Goal: Task Accomplishment & Management: Manage account settings

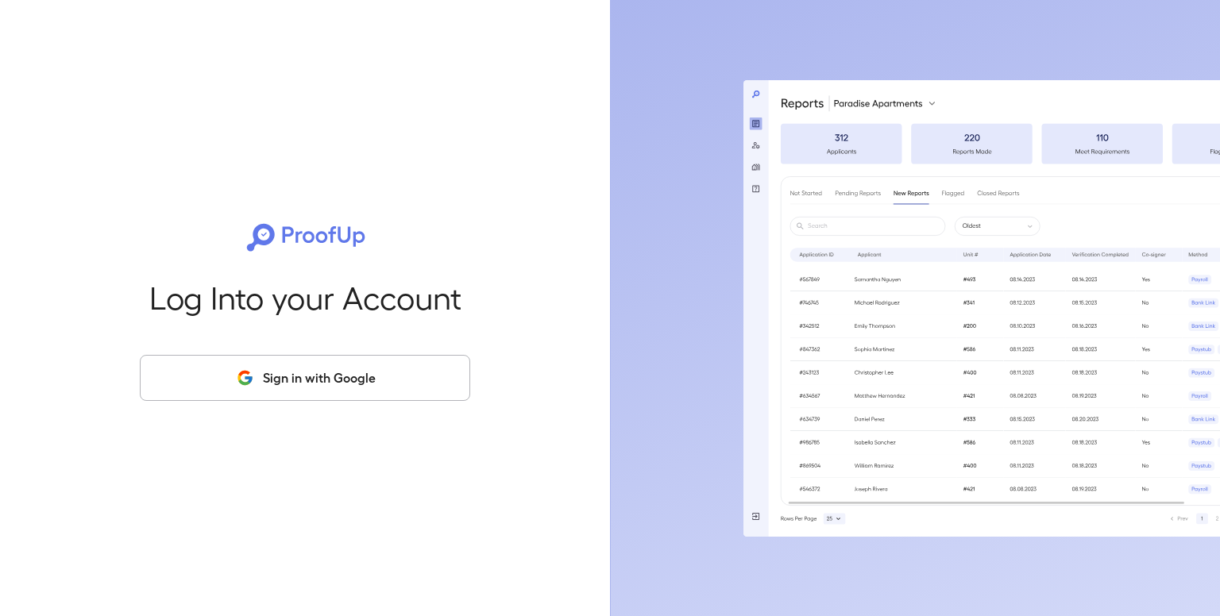
click at [281, 377] on button "Sign in with Google" at bounding box center [305, 378] width 330 height 46
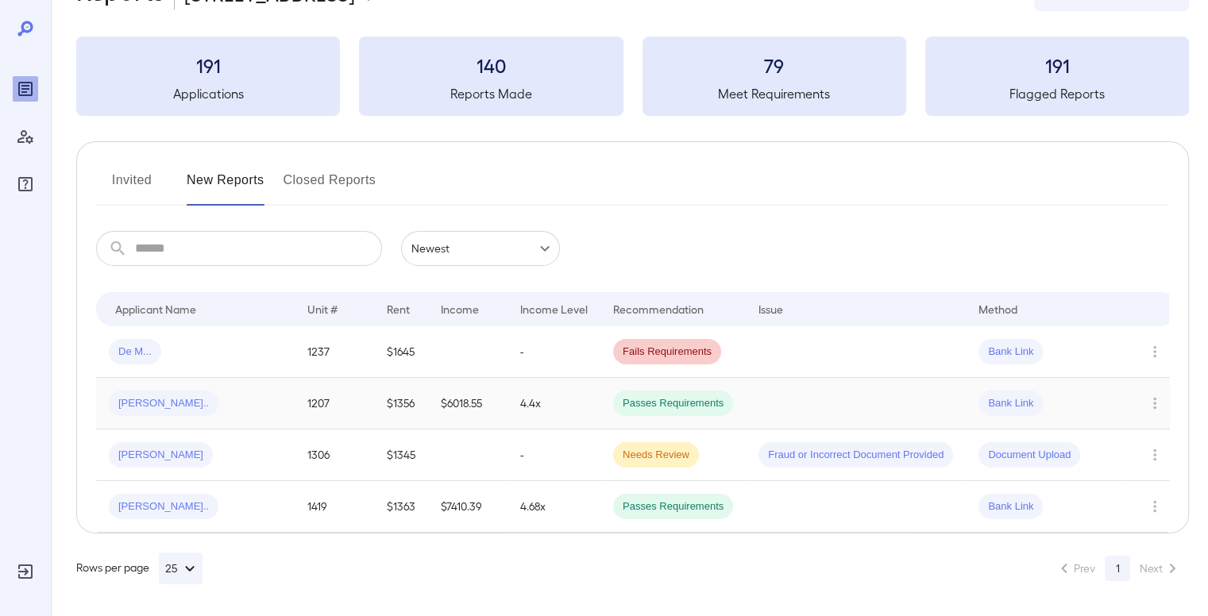
scroll to position [67, 0]
click at [140, 176] on button "Invited" at bounding box center [131, 187] width 71 height 38
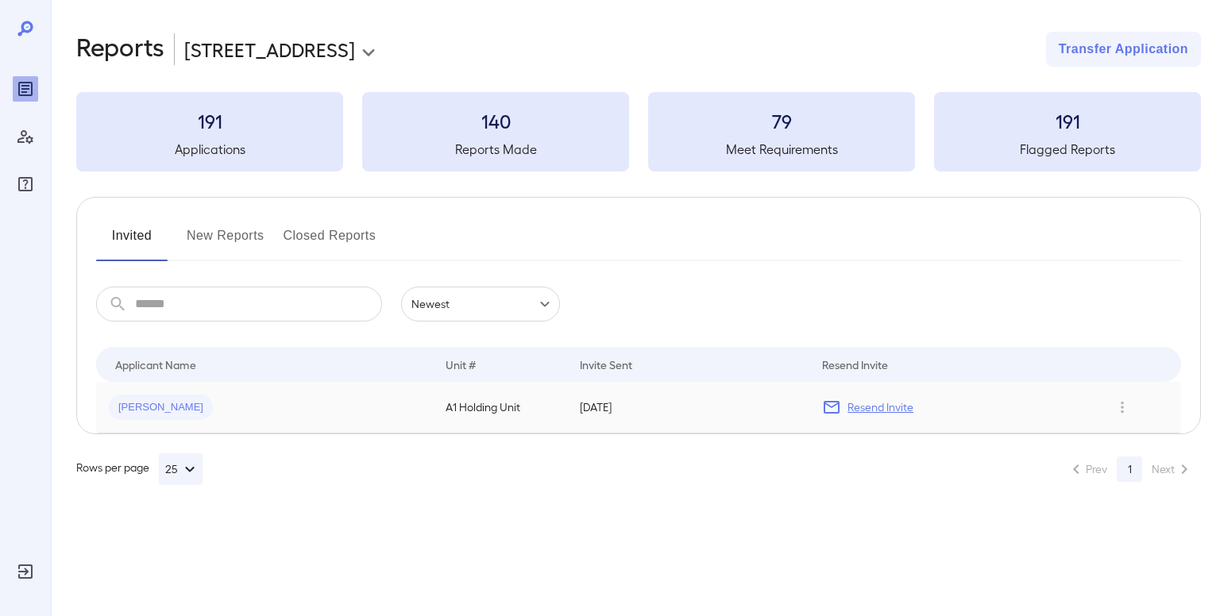
click at [867, 409] on p "Resend Invite" at bounding box center [881, 408] width 66 height 16
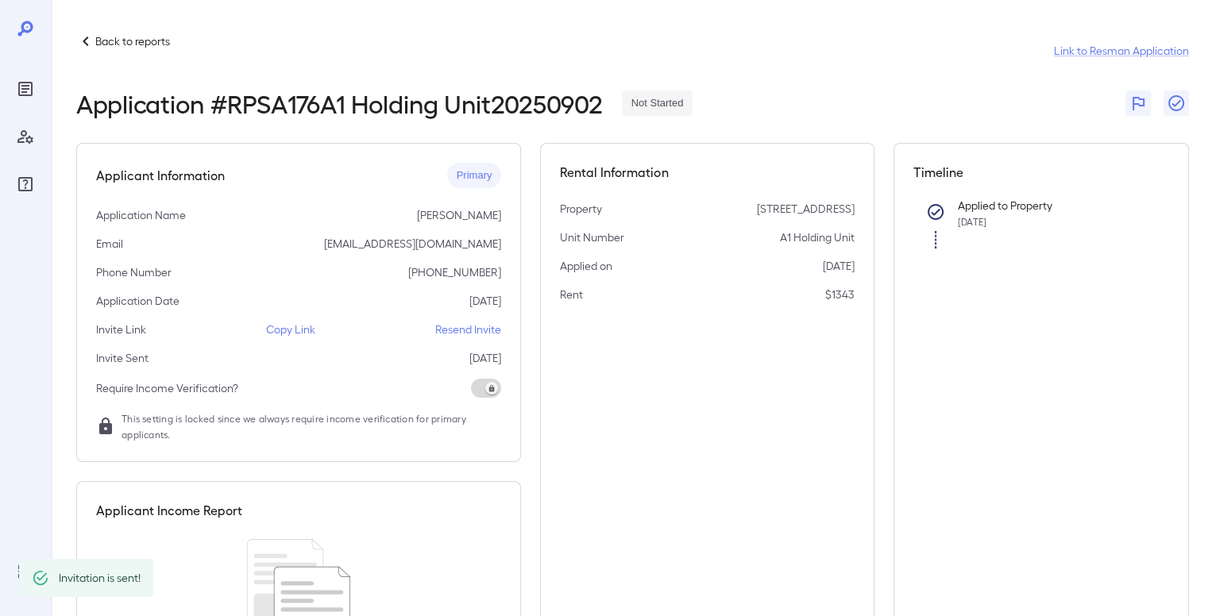
scroll to position [142, 0]
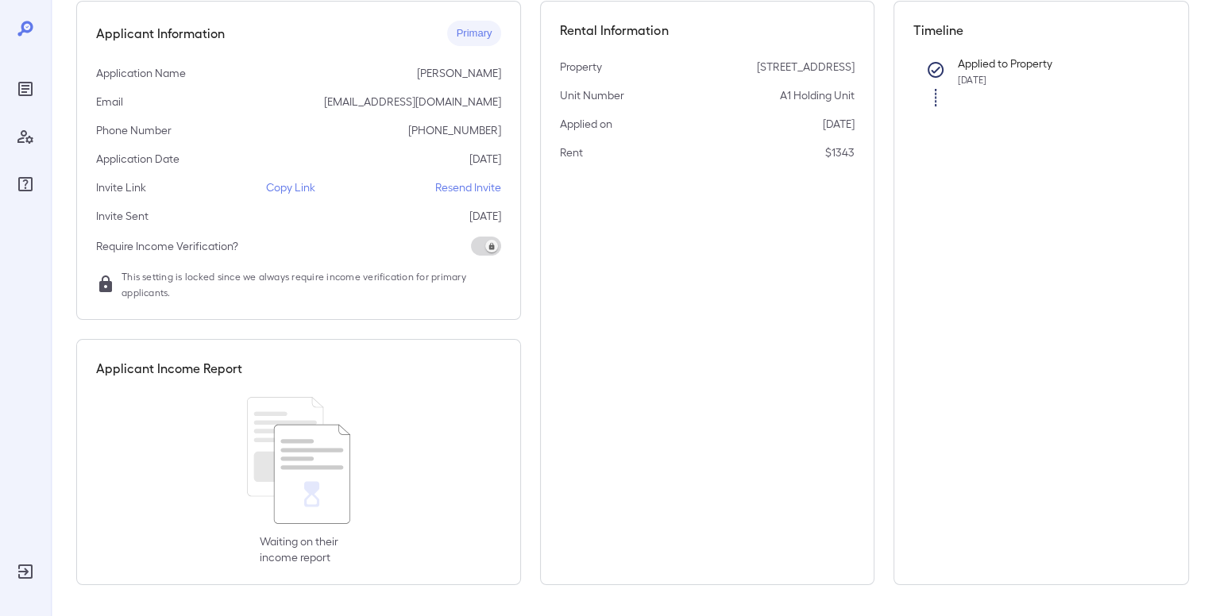
click at [470, 200] on div "Applicant Information Primary Application Name [PERSON_NAME] Email [EMAIL_ADDRE…" at bounding box center [298, 160] width 445 height 319
click at [465, 192] on p "Resend Invite" at bounding box center [468, 188] width 66 height 16
